Goal: Information Seeking & Learning: Learn about a topic

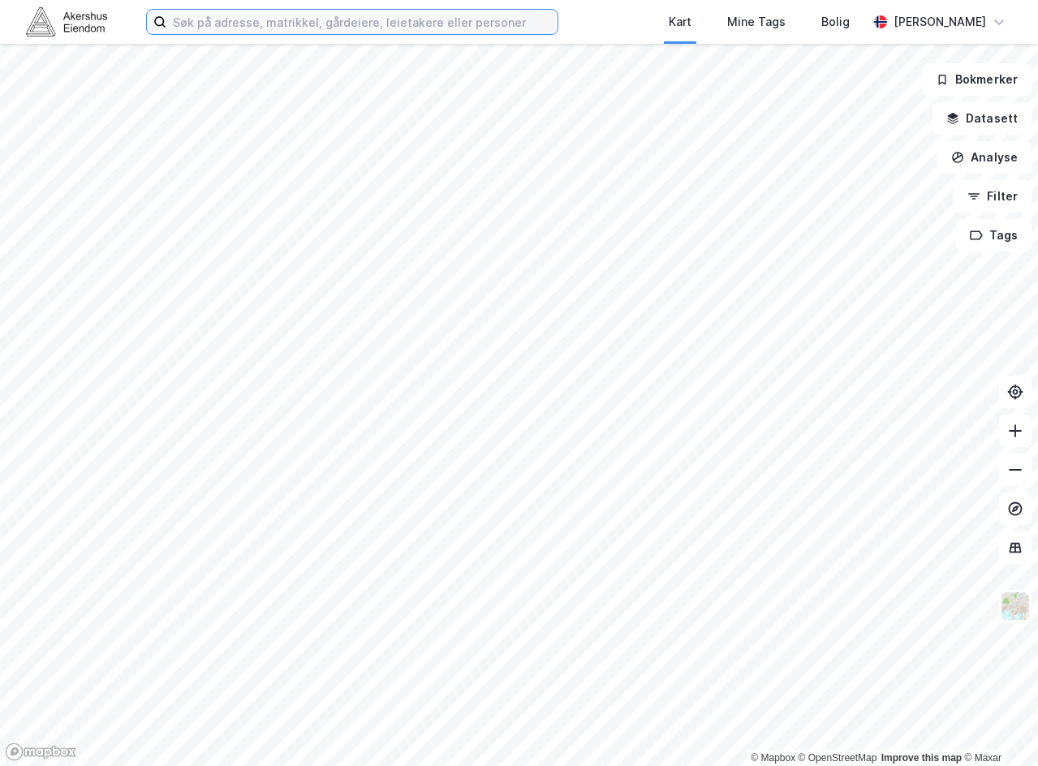
click at [226, 22] on input at bounding box center [361, 22] width 391 height 24
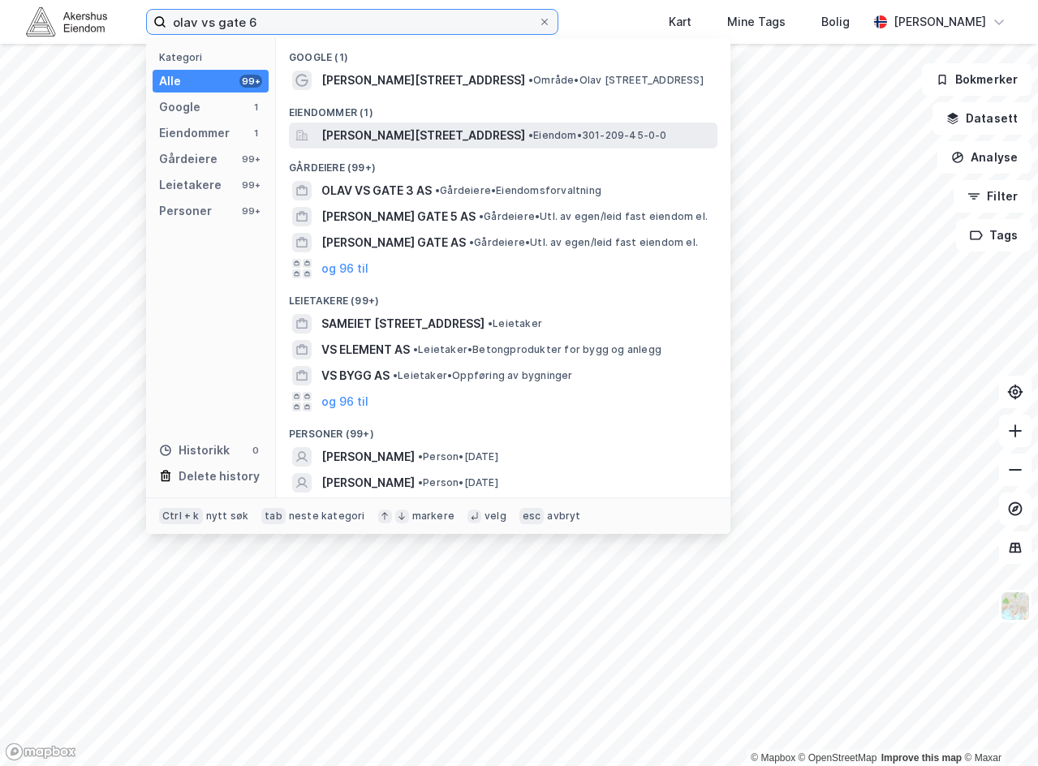
type input "olav vs gate 6"
click at [398, 127] on span "[PERSON_NAME][STREET_ADDRESS]" at bounding box center [423, 135] width 204 height 19
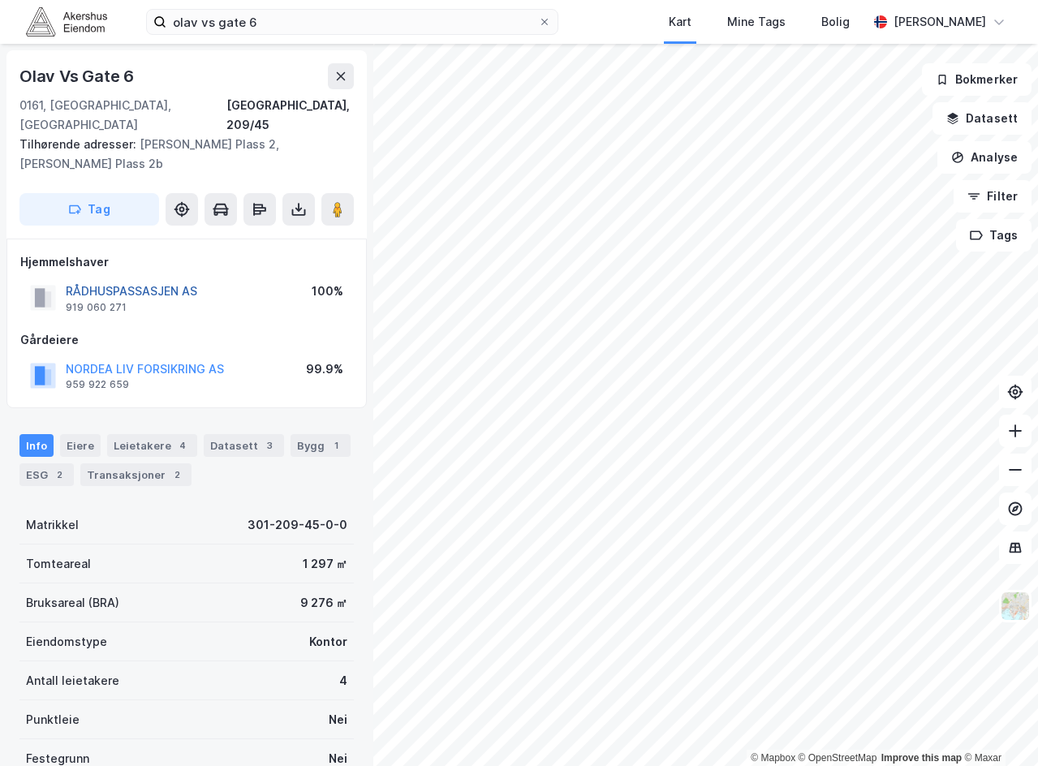
click at [0, 0] on button "RÅDHUSPASSASJEN AS" at bounding box center [0, 0] width 0 height 0
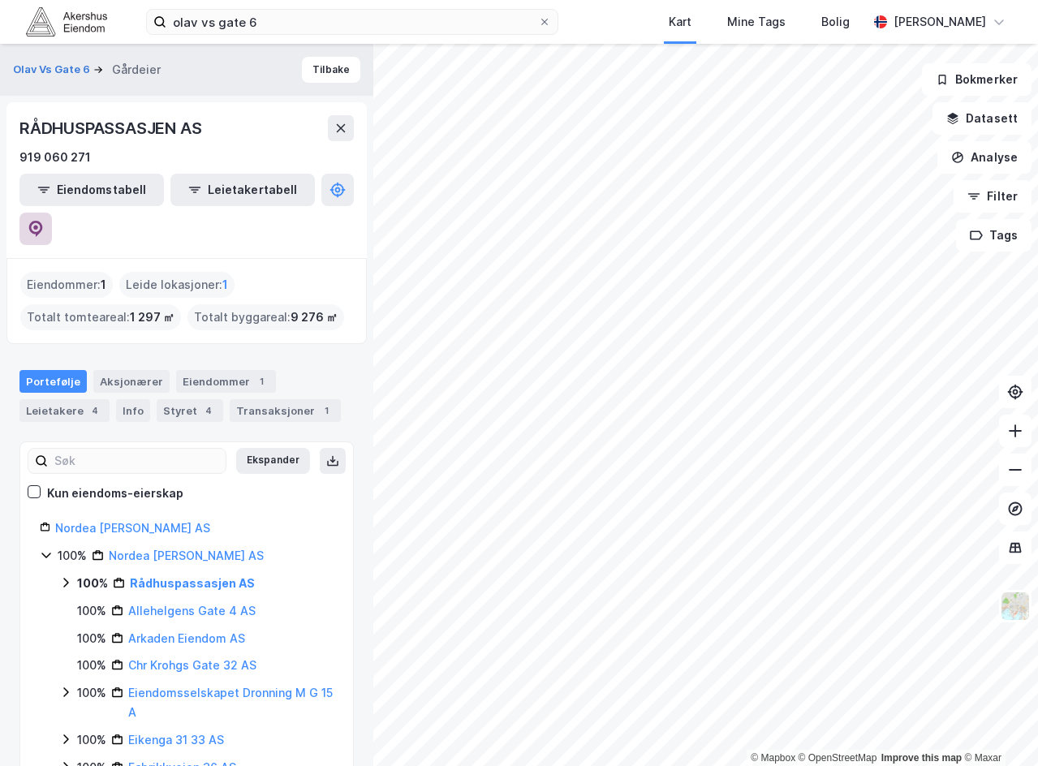
click at [38, 225] on icon at bounding box center [35, 227] width 5 height 5
click at [345, 127] on icon at bounding box center [340, 128] width 13 height 13
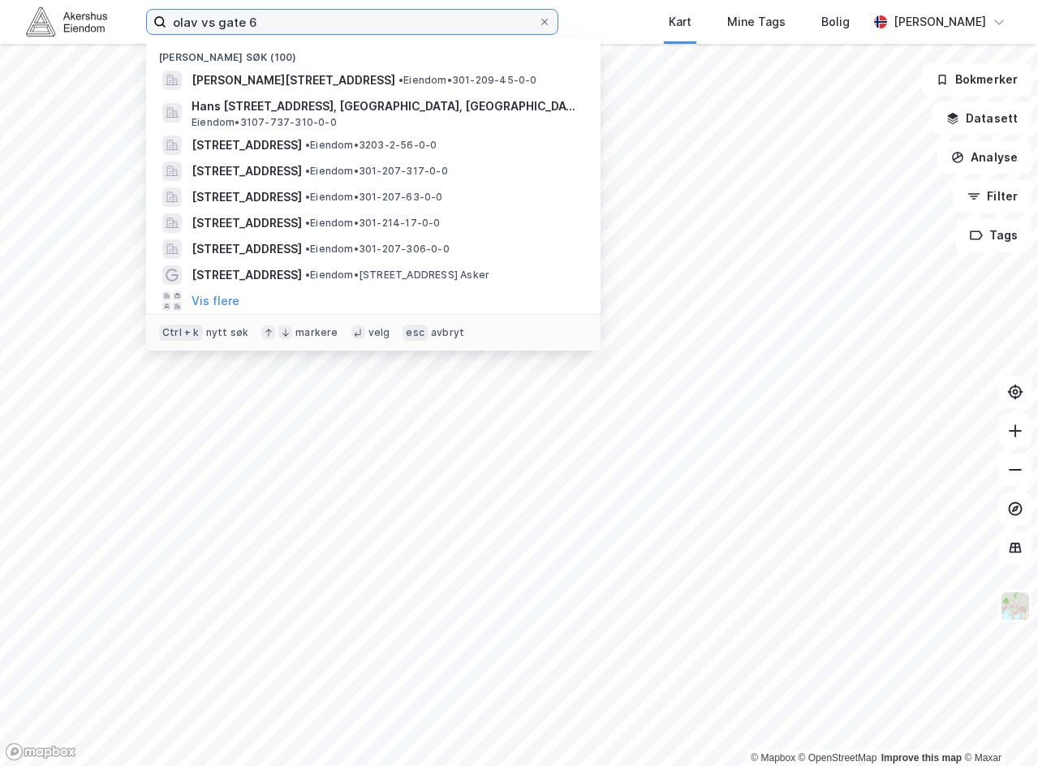
click at [273, 23] on input "olav vs gate 6" at bounding box center [352, 22] width 372 height 24
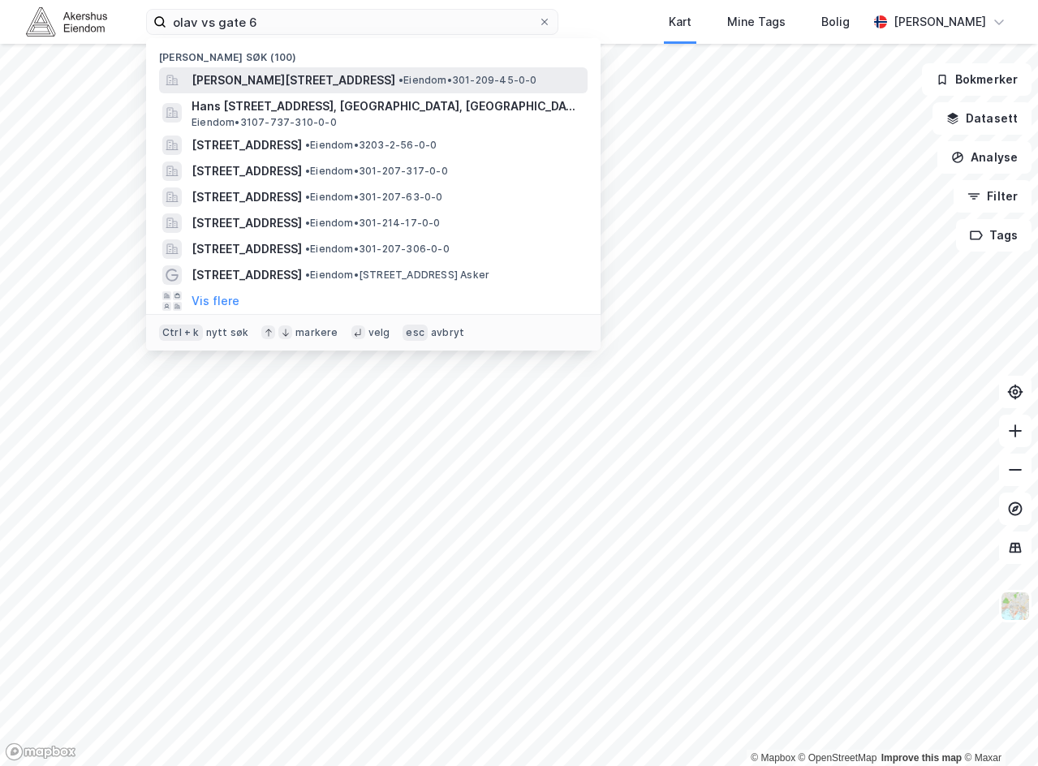
click at [282, 80] on span "[PERSON_NAME][STREET_ADDRESS]" at bounding box center [293, 80] width 204 height 19
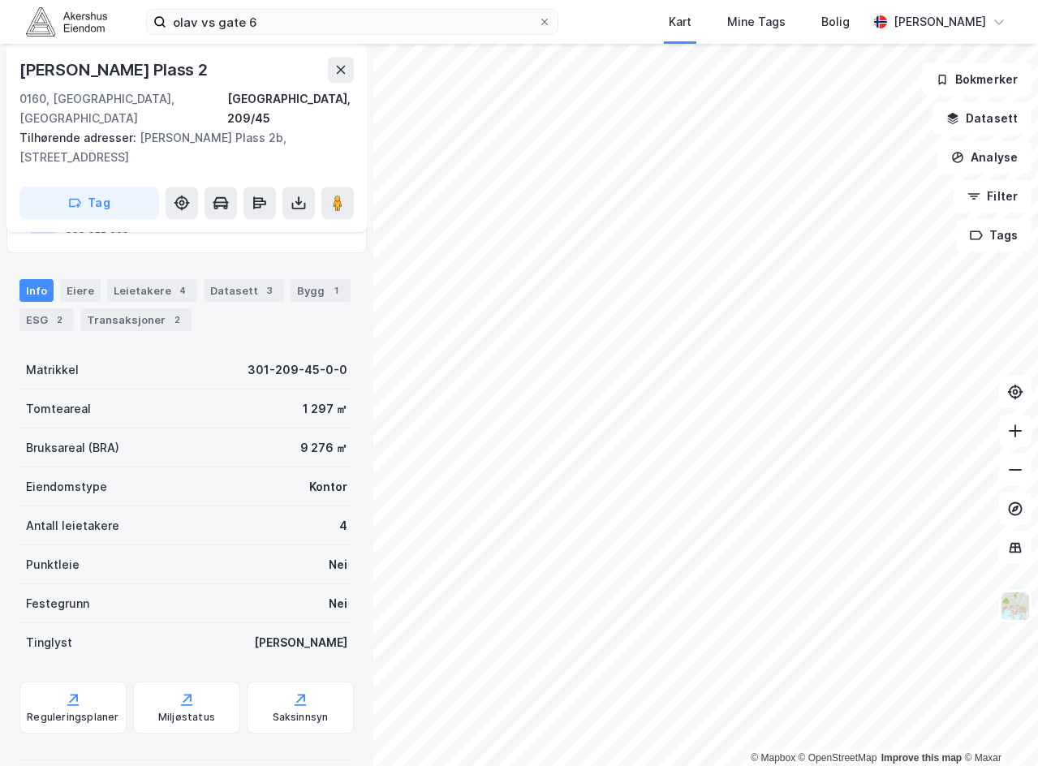
scroll to position [156, 0]
